Goal: Task Accomplishment & Management: Manage account settings

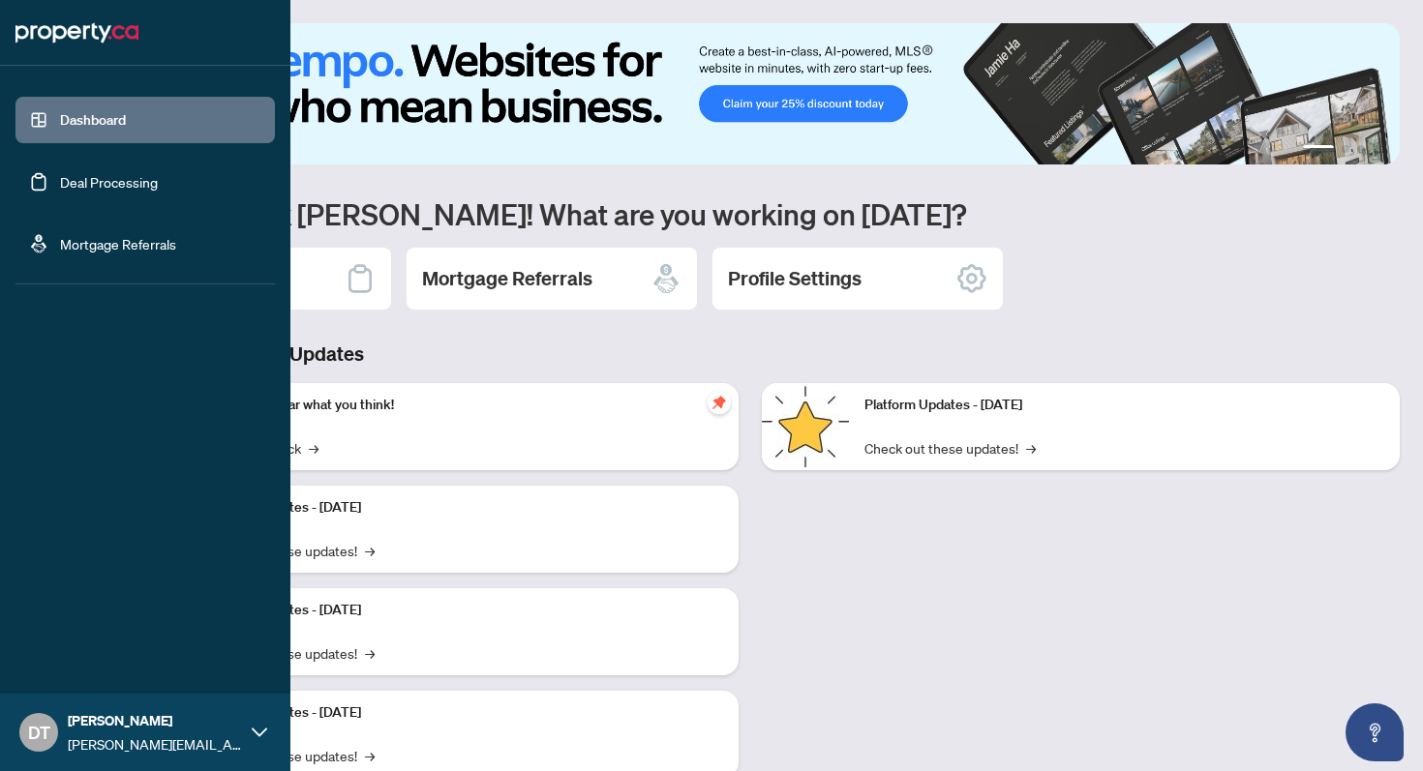
click at [109, 188] on link "Deal Processing" at bounding box center [109, 181] width 98 height 17
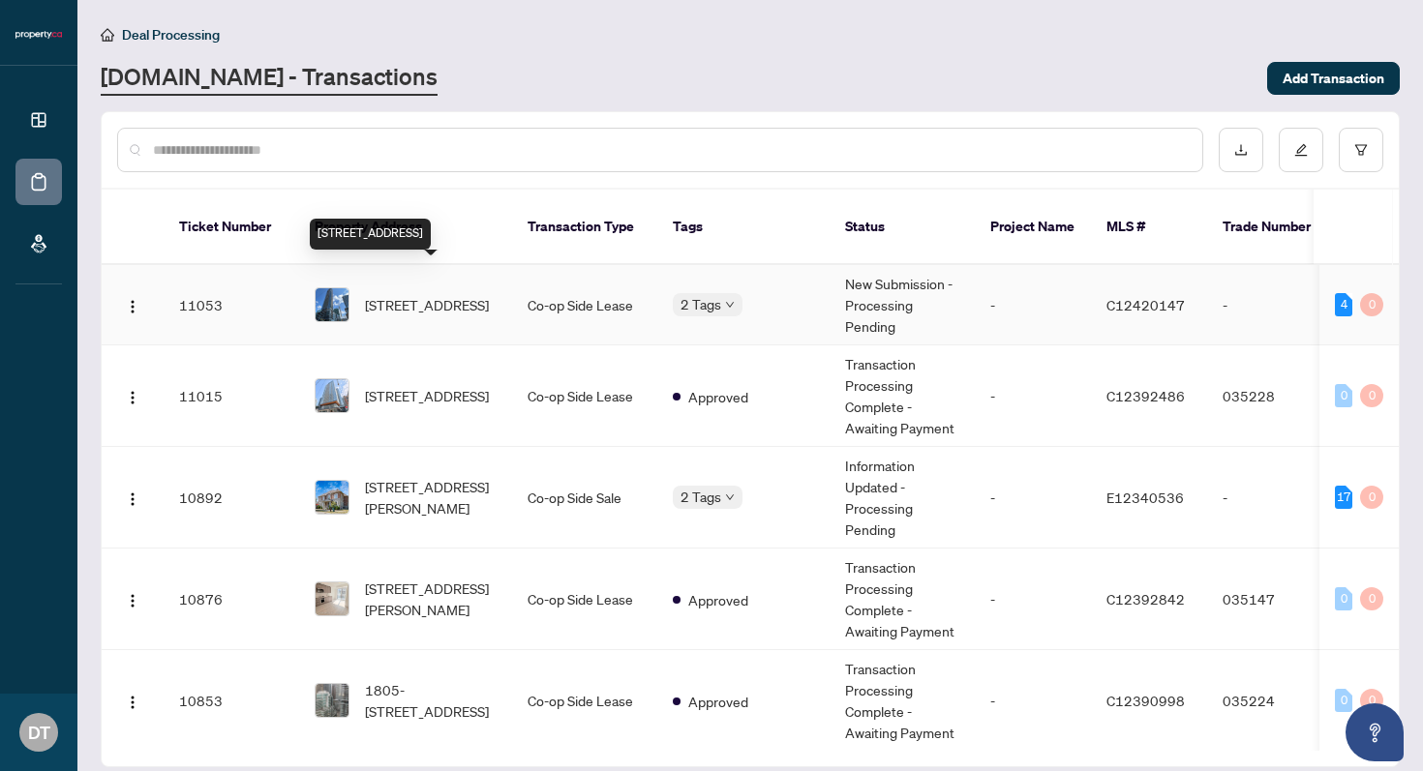
click at [472, 294] on span "[STREET_ADDRESS]" at bounding box center [427, 304] width 124 height 21
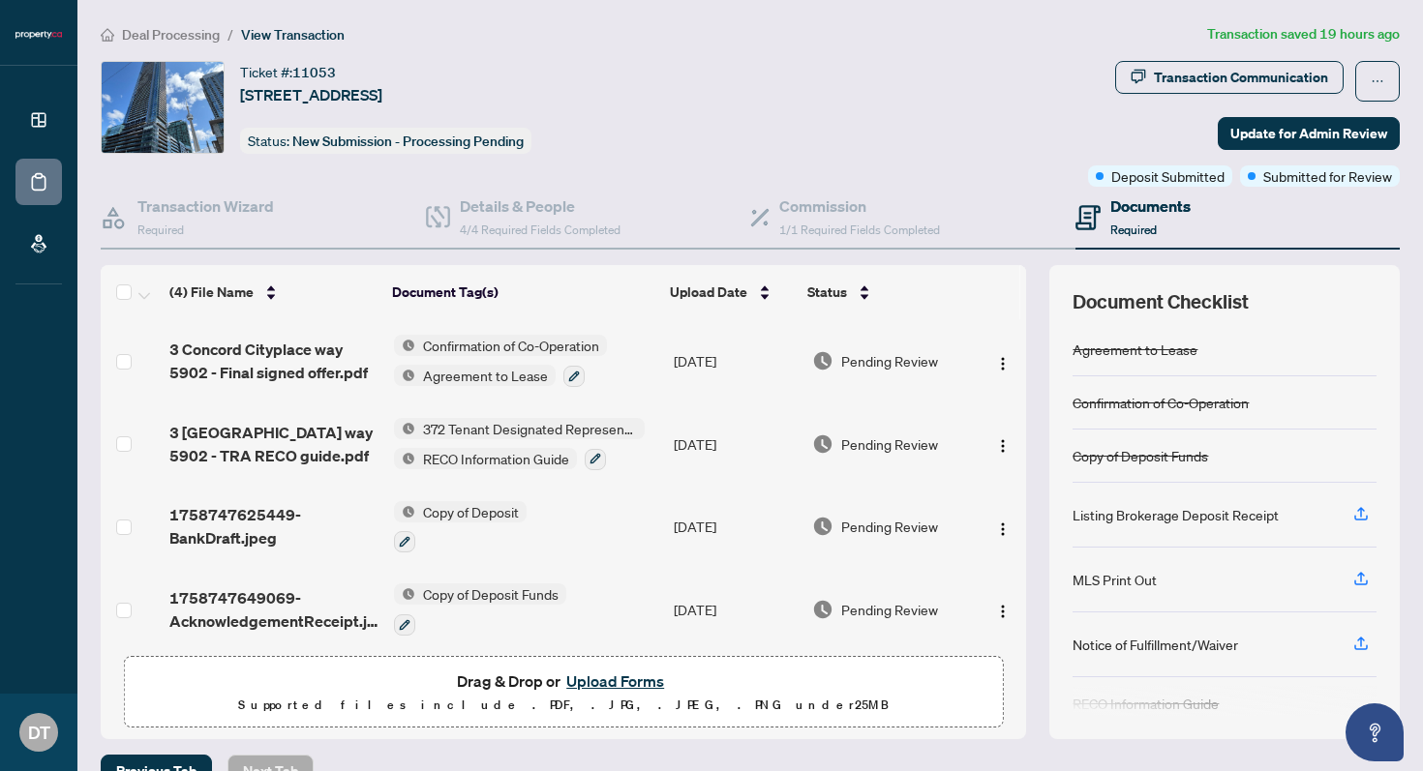
click at [612, 675] on button "Upload Forms" at bounding box center [614, 681] width 109 height 25
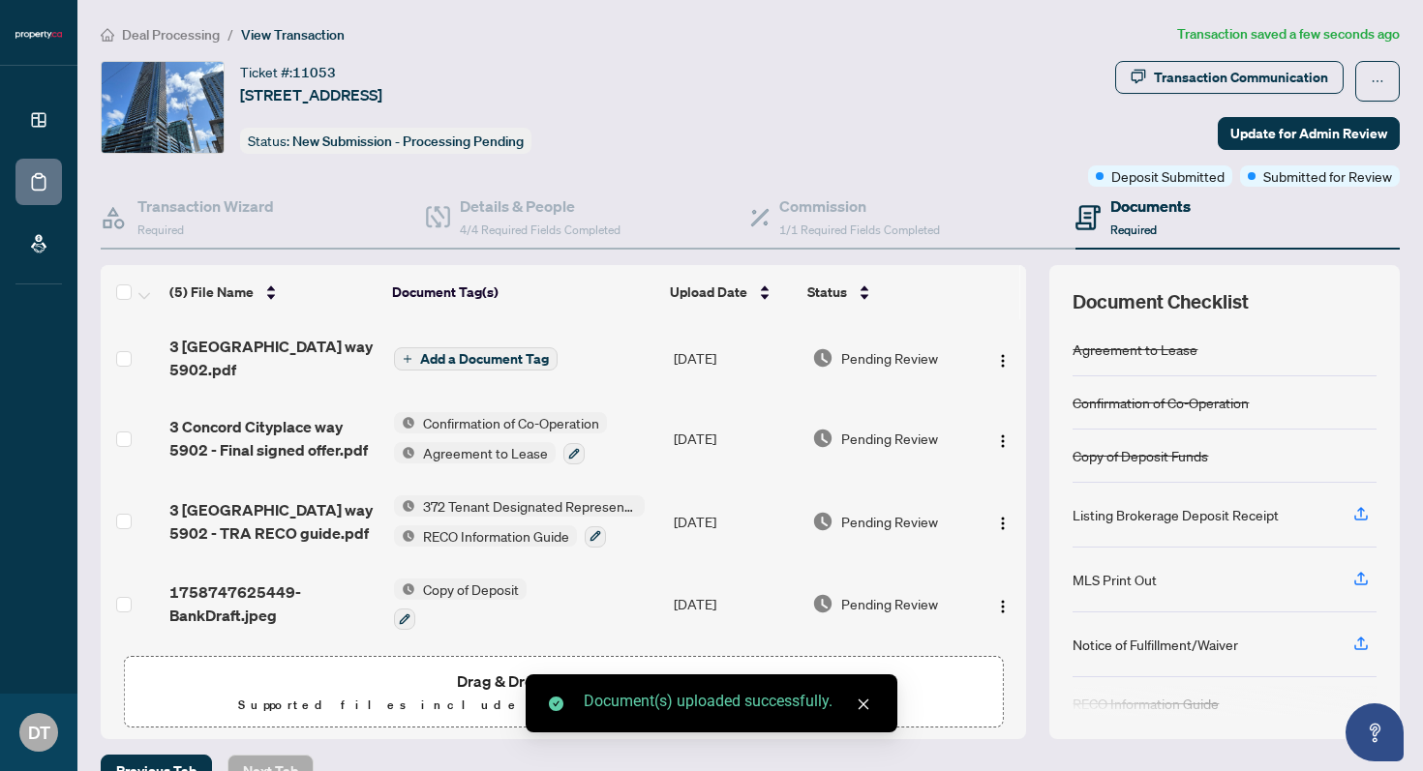
click at [514, 352] on span "Add a Document Tag" at bounding box center [484, 359] width 129 height 14
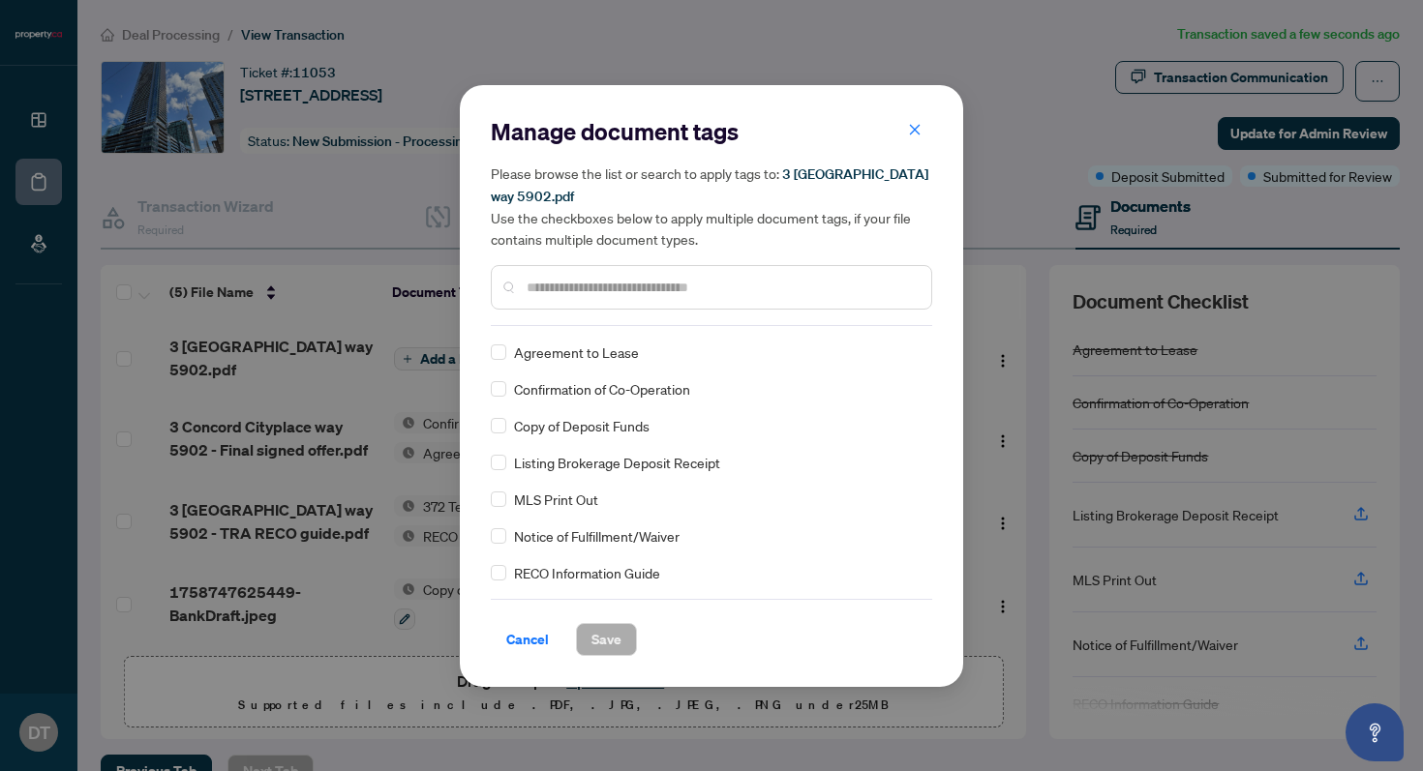
click at [587, 321] on div "Manage document tags Please browse the list or search to apply tags to: 3 Conco…" at bounding box center [711, 221] width 441 height 210
click at [603, 298] on div at bounding box center [711, 287] width 441 height 45
click at [614, 284] on input "text" at bounding box center [721, 287] width 389 height 21
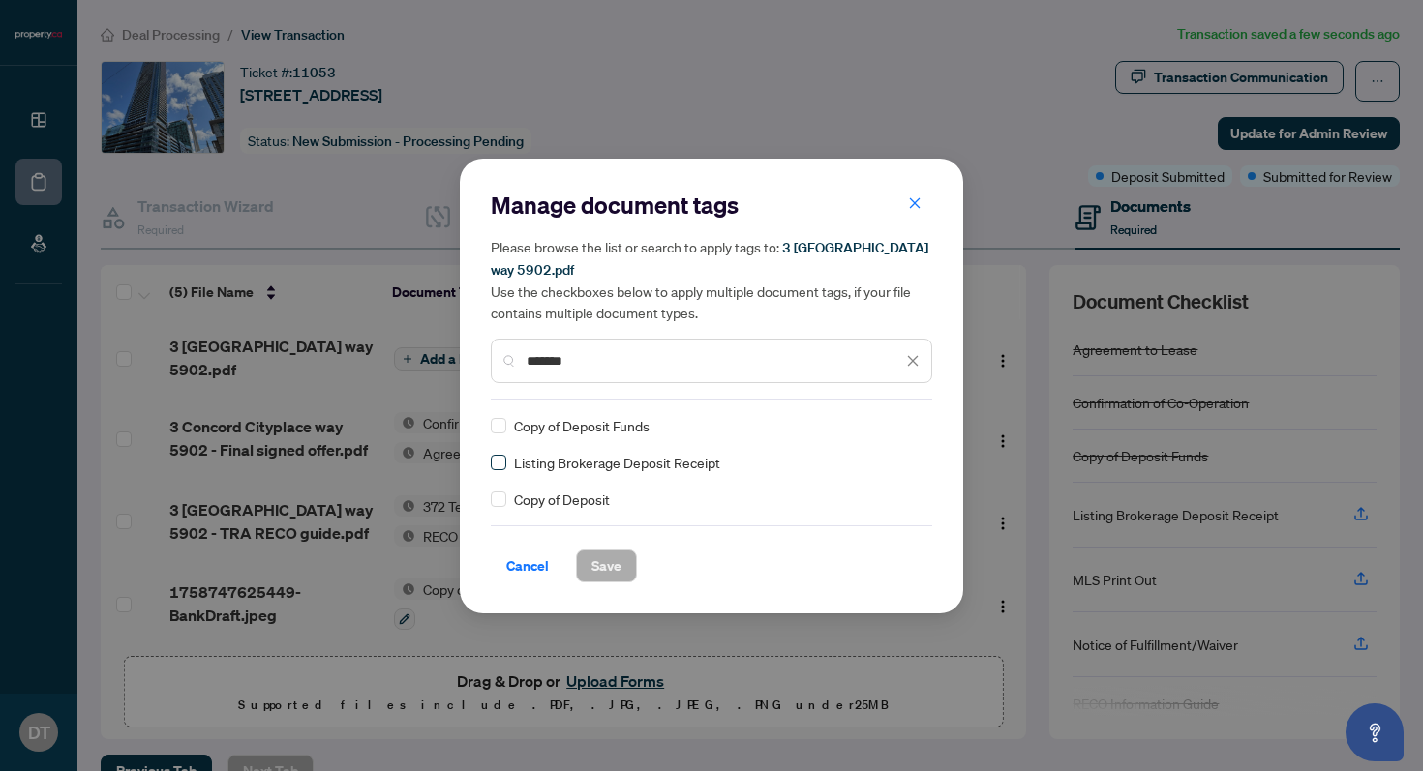
type input "*******"
click at [616, 568] on span "Save" at bounding box center [606, 566] width 30 height 31
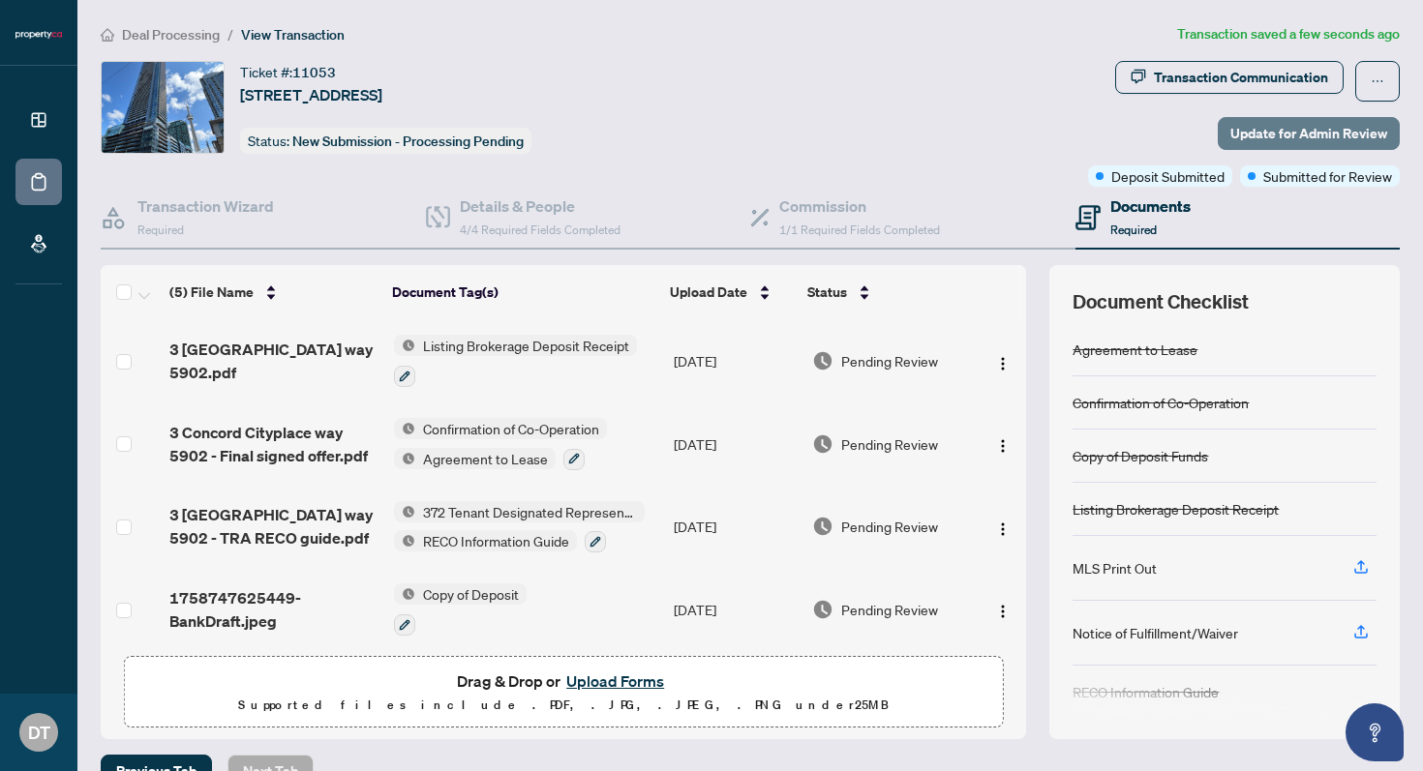
click at [1277, 123] on span "Update for Admin Review" at bounding box center [1308, 133] width 157 height 31
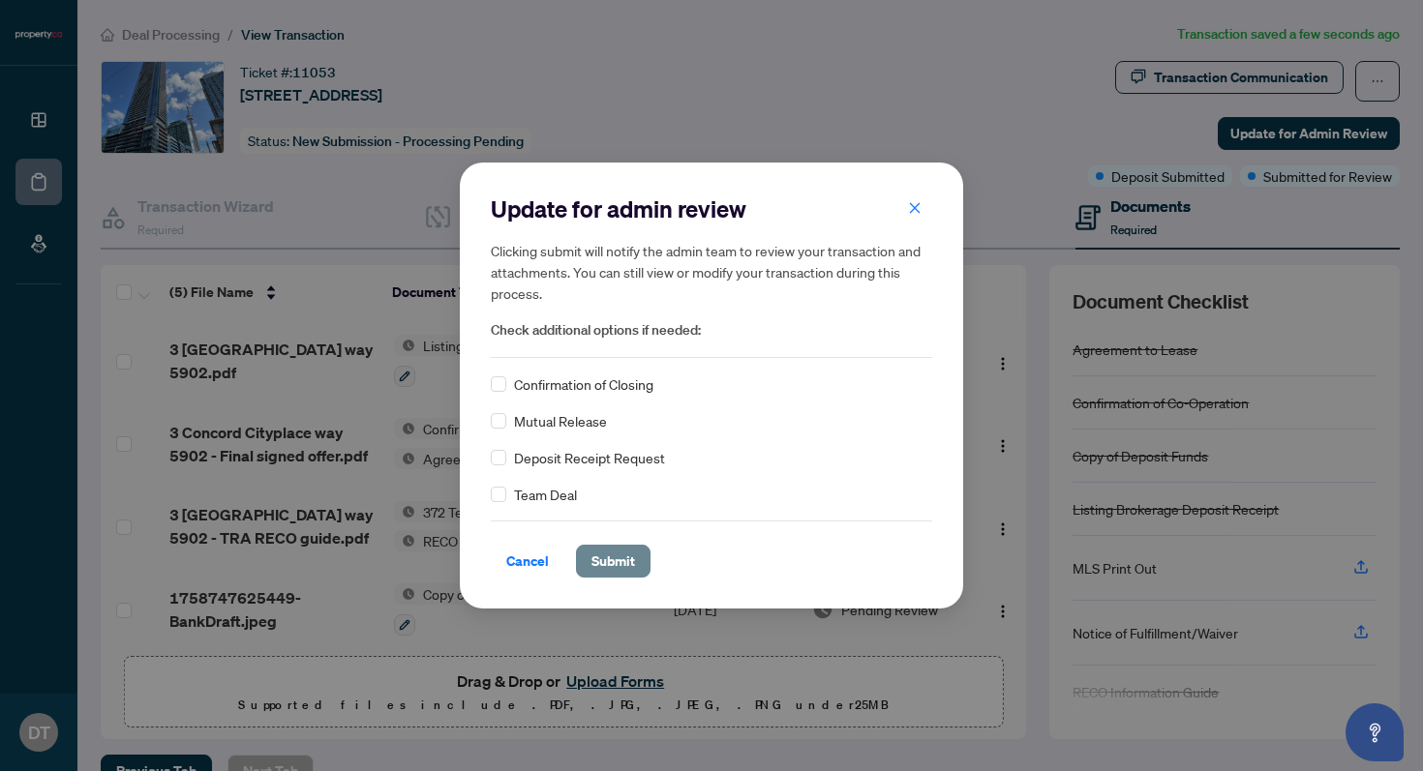
click at [621, 572] on span "Submit" at bounding box center [613, 561] width 44 height 31
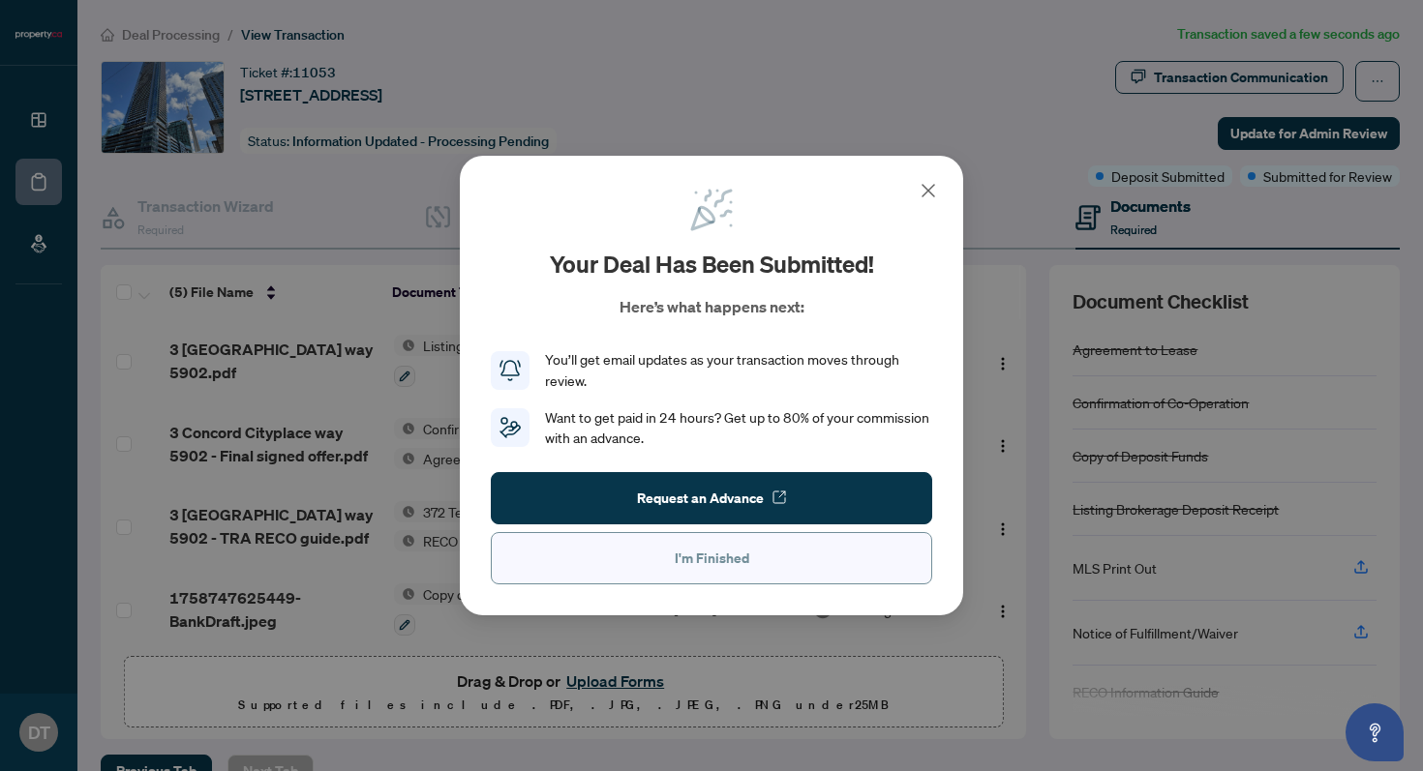
click at [756, 545] on button "I'm Finished" at bounding box center [711, 558] width 441 height 52
